Goal: Use online tool/utility: Use online tool/utility

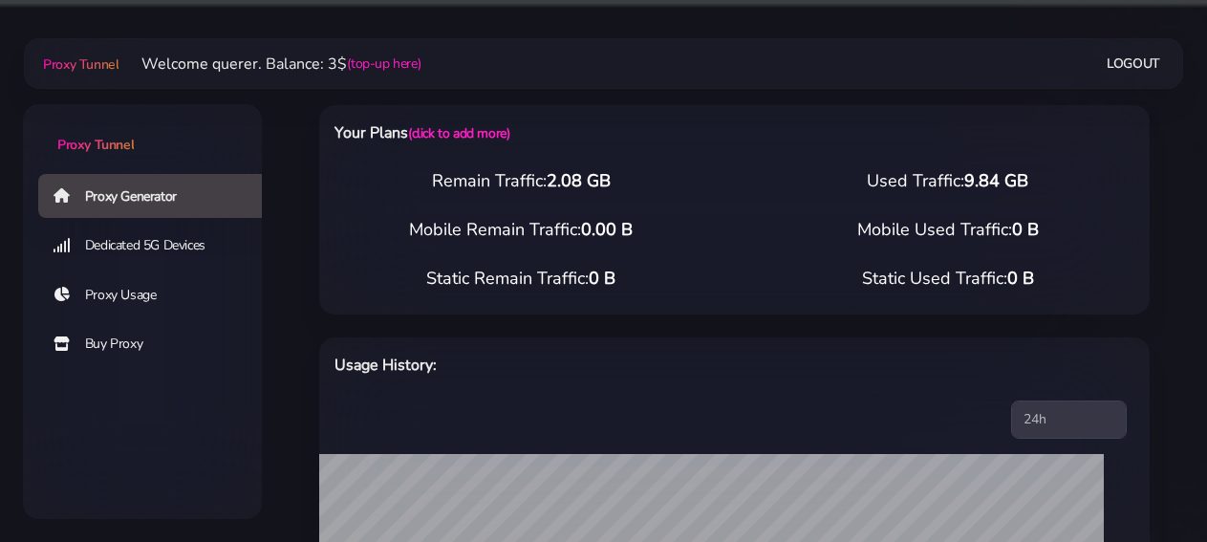
select select "DE"
select select "[GEOGRAPHIC_DATA]"
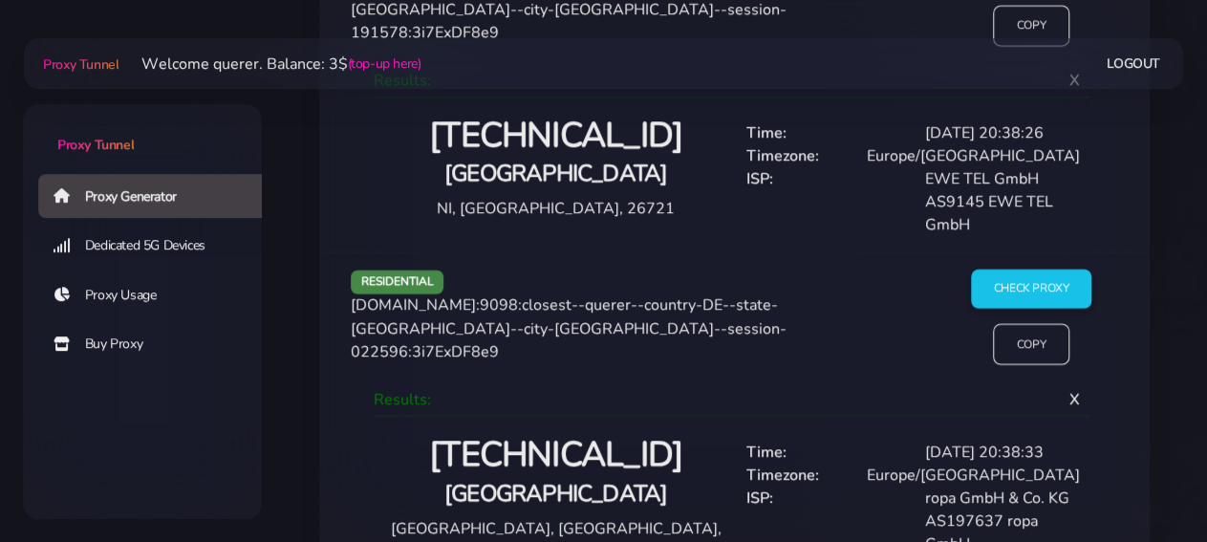
scroll to position [2322, 0]
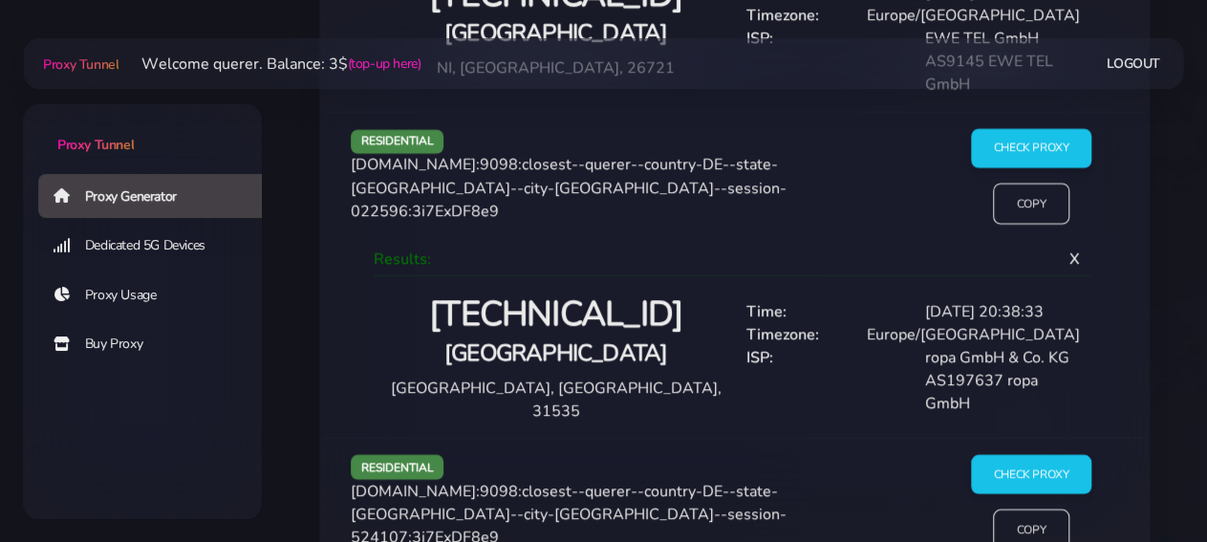
click at [583, 301] on h2 "[TECHNICAL_ID]" at bounding box center [556, 314] width 334 height 45
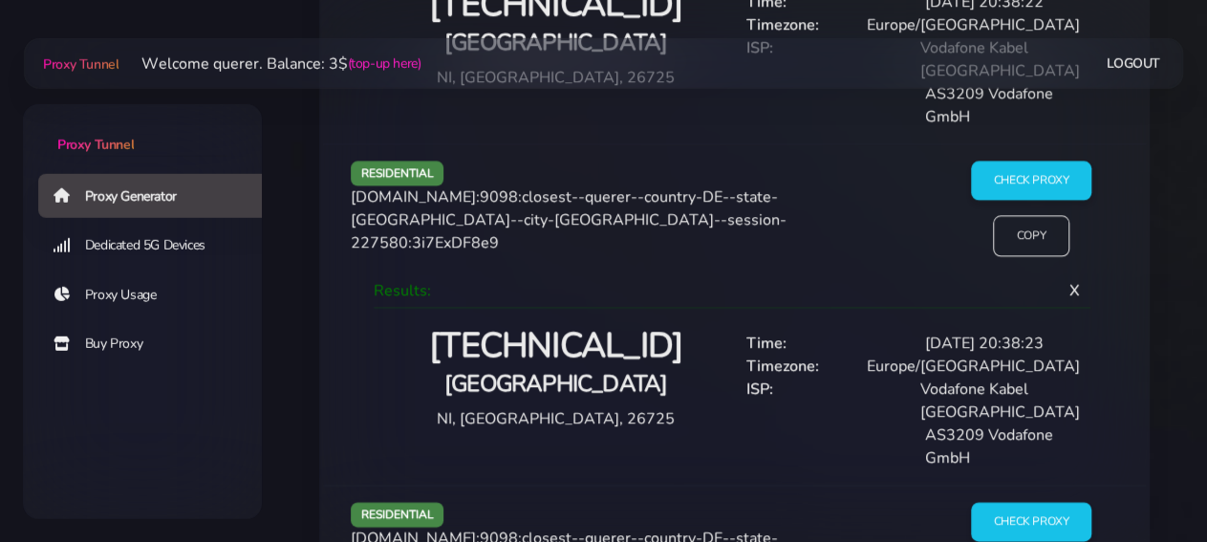
scroll to position [1626, 0]
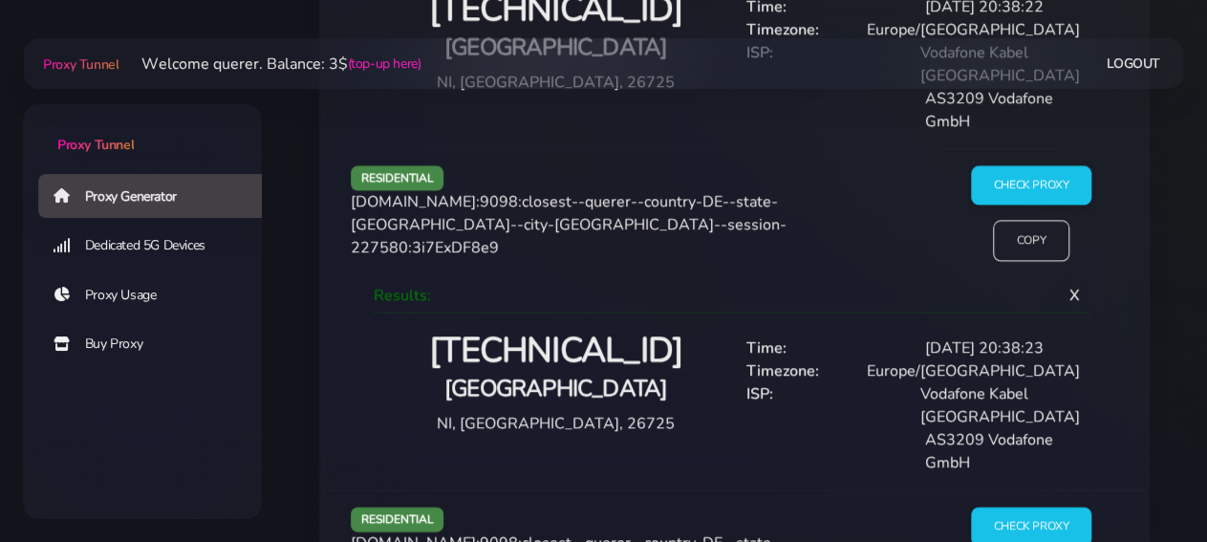
click at [589, 351] on h2 "[TECHNICAL_ID]" at bounding box center [556, 351] width 334 height 45
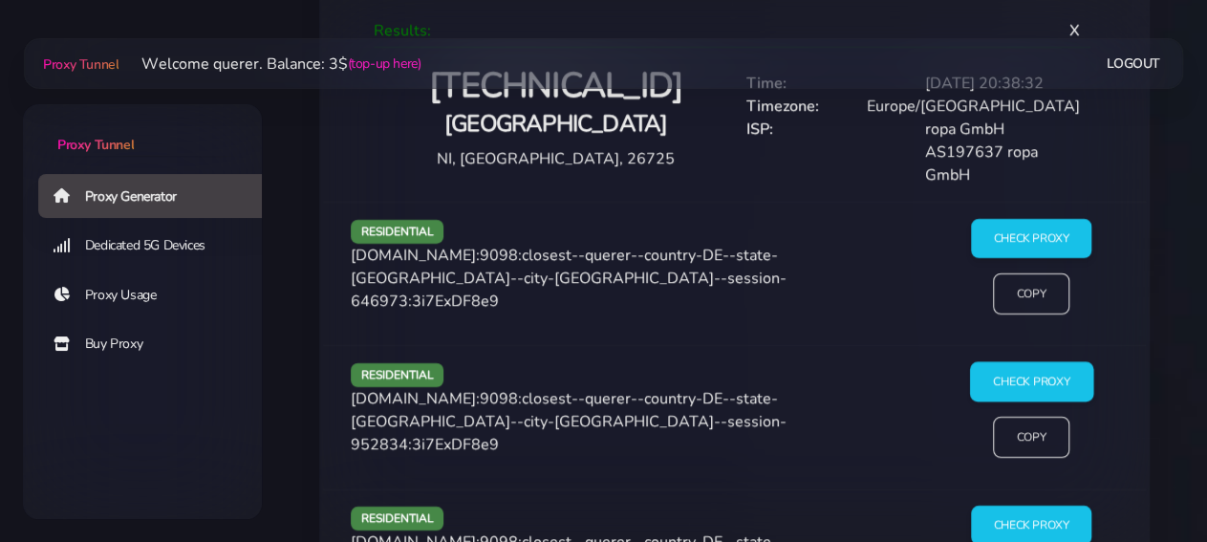
scroll to position [3117, 0]
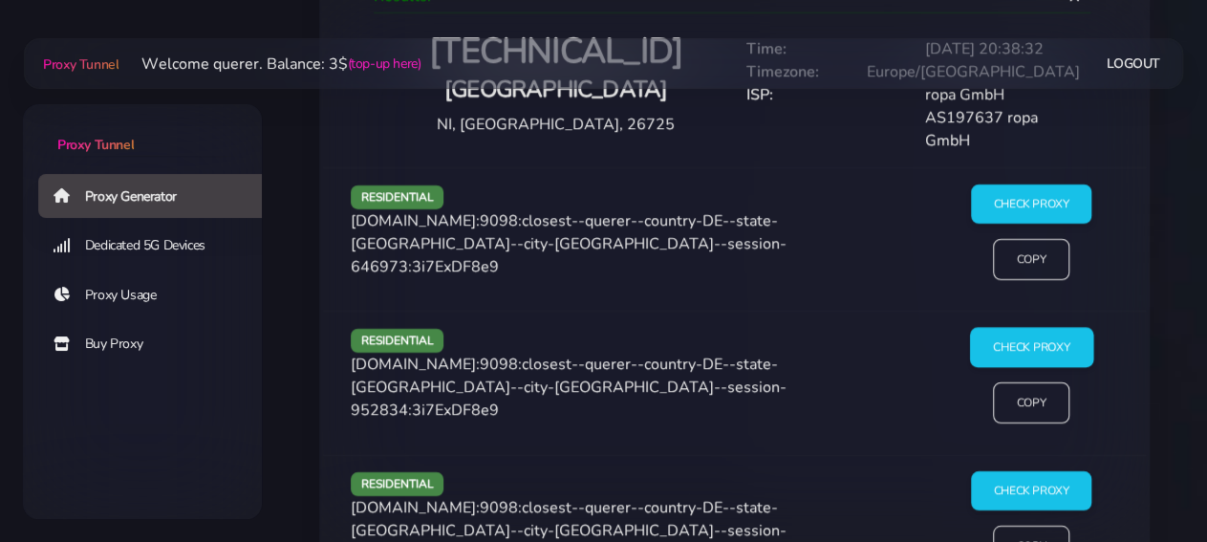
click at [1052, 333] on input "Check Proxy" at bounding box center [1030, 348] width 123 height 40
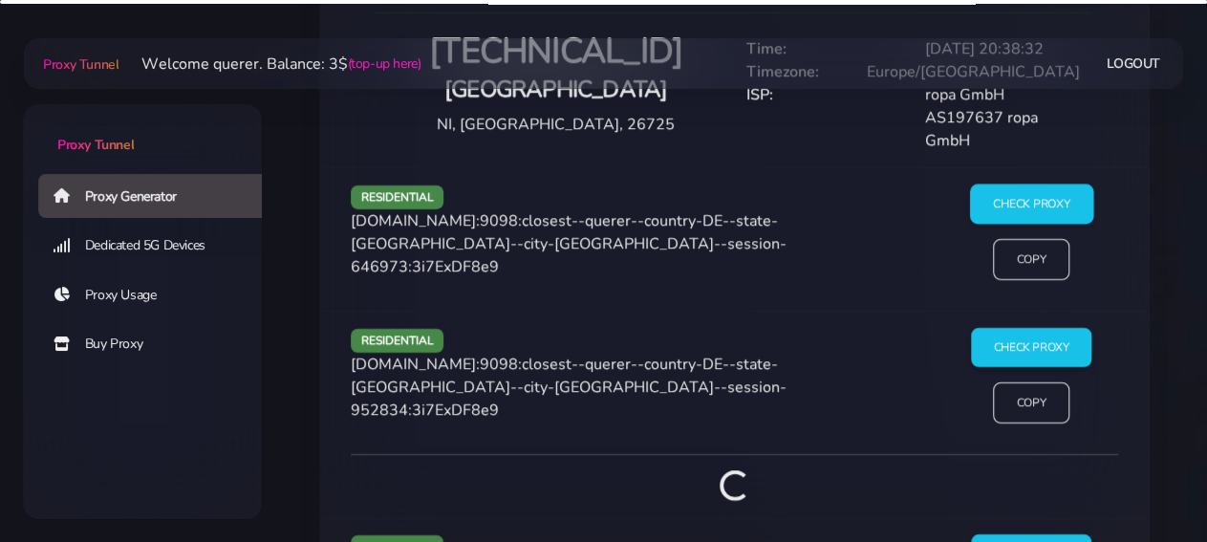
click at [1024, 190] on input "Check Proxy" at bounding box center [1030, 204] width 123 height 40
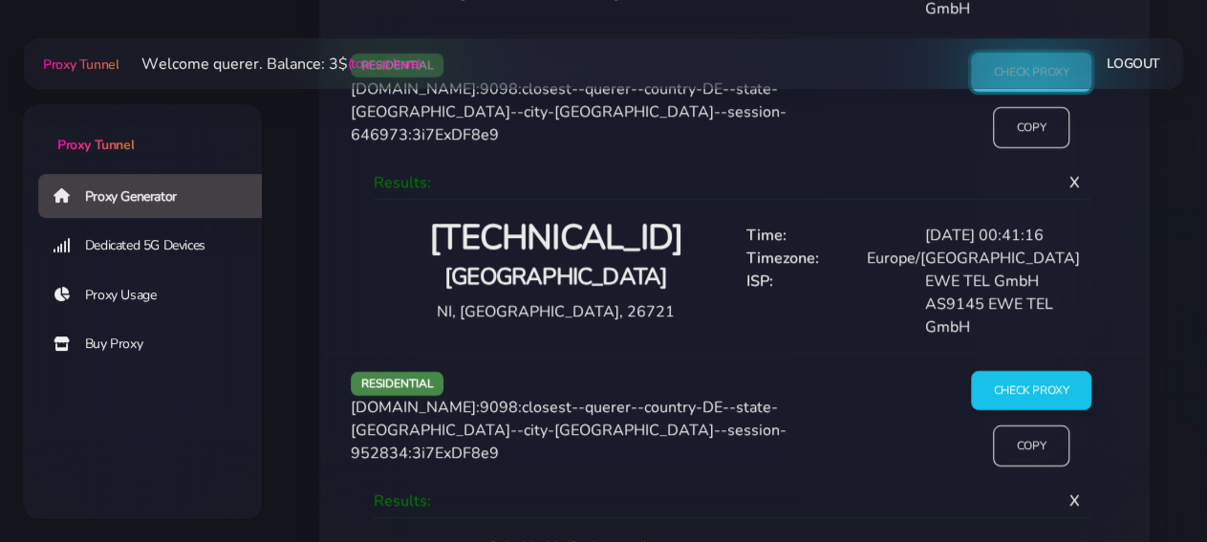
scroll to position [3216, 0]
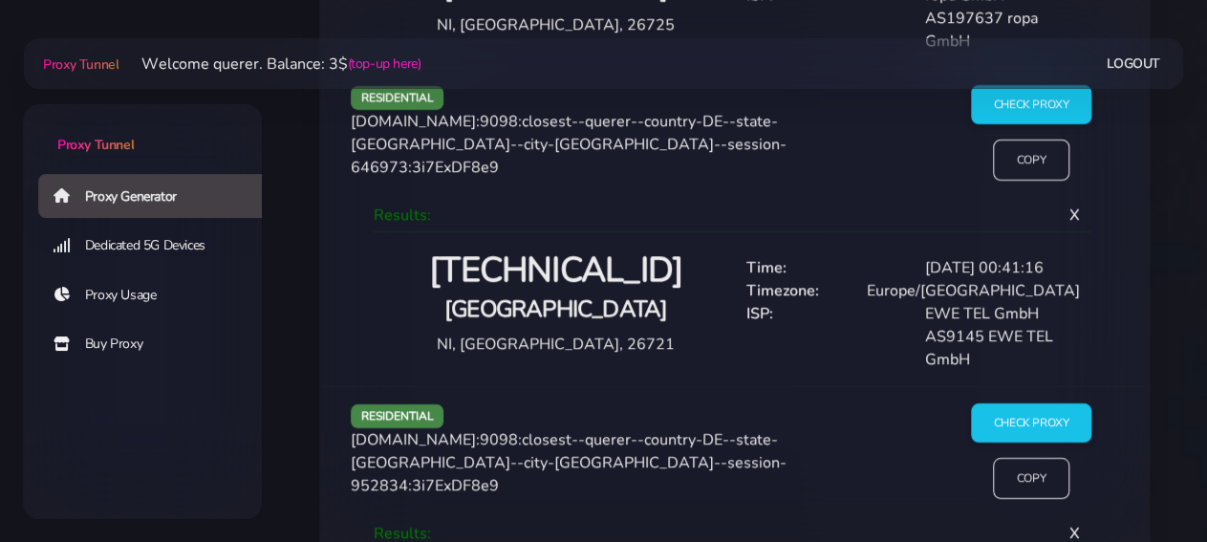
click at [599, 248] on h2 "[TECHNICAL_ID]" at bounding box center [556, 270] width 334 height 45
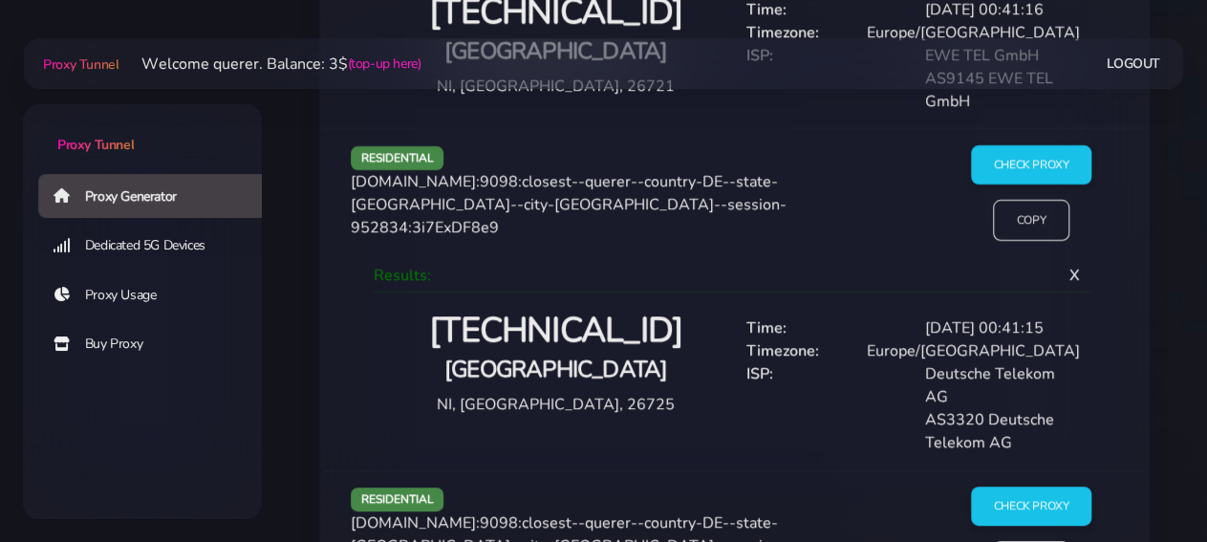
scroll to position [3515, 0]
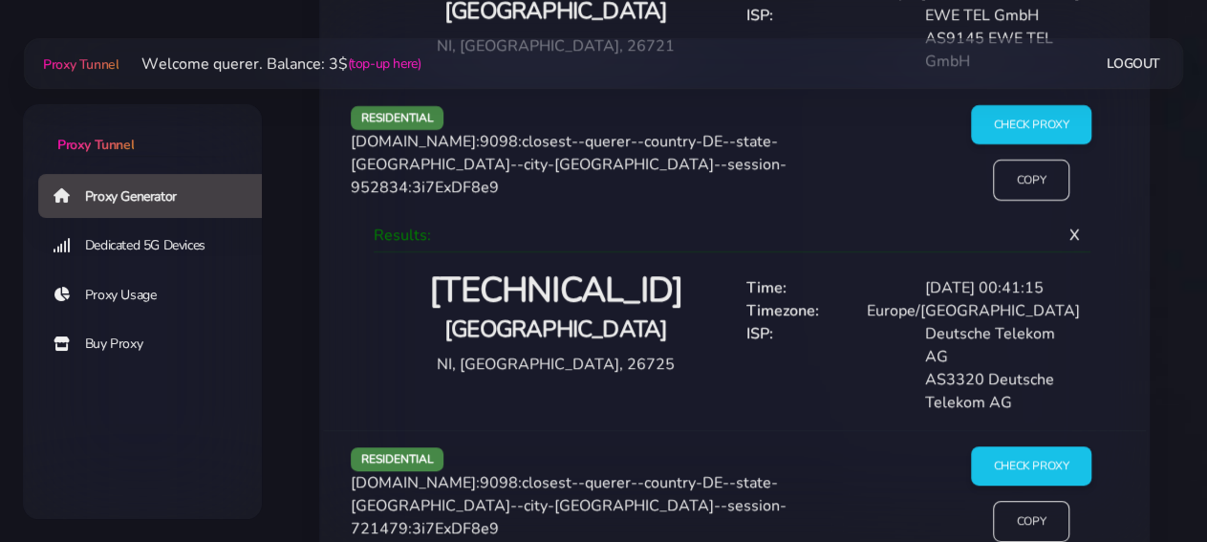
click at [591, 278] on h2 "[TECHNICAL_ID]" at bounding box center [556, 291] width 334 height 45
